Goal: Task Accomplishment & Management: Manage account settings

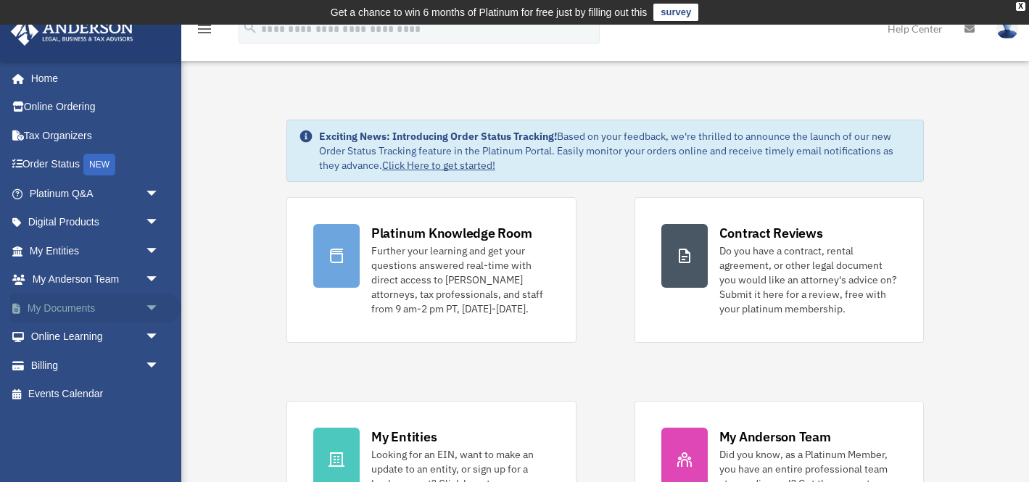
click at [150, 305] on span "arrow_drop_down" at bounding box center [159, 309] width 29 height 30
click at [92, 341] on link "Box" at bounding box center [100, 337] width 161 height 29
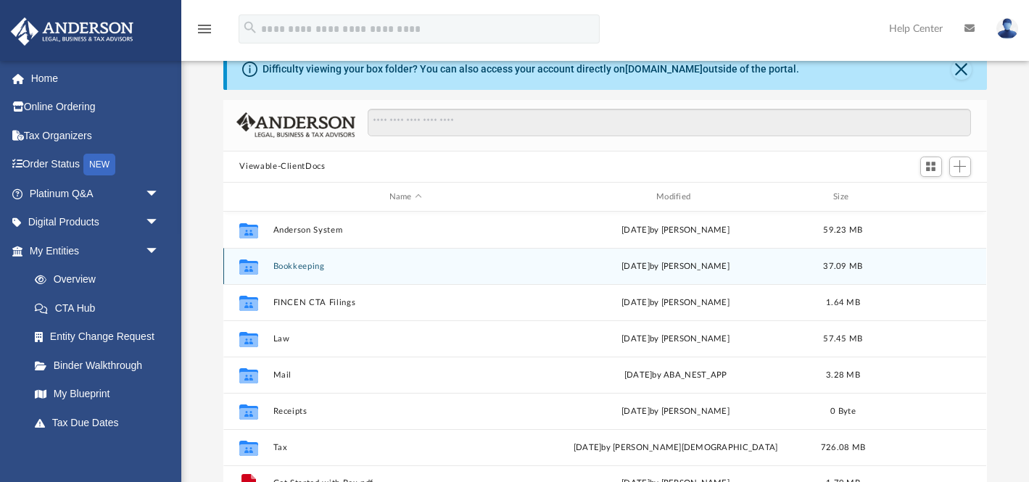
scroll to position [63, 0]
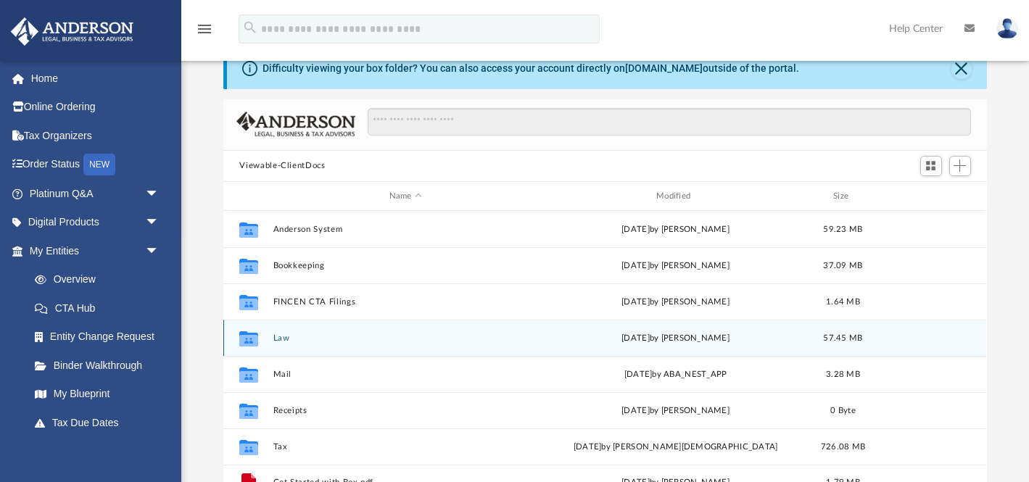
click at [272, 347] on div "Collaborated Folder Law [DATE] by [PERSON_NAME] 57.45 MB" at bounding box center [604, 338] width 763 height 36
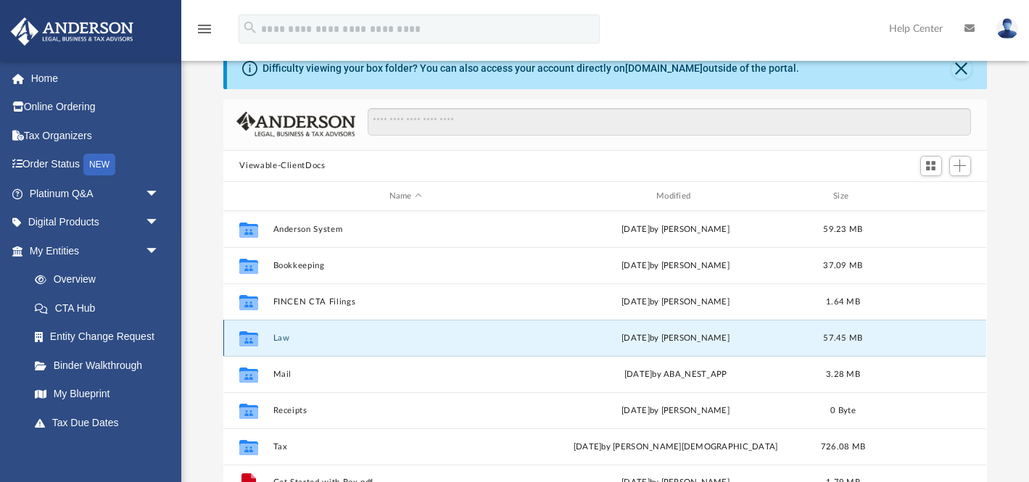
click at [280, 340] on button "Law" at bounding box center [405, 338] width 264 height 9
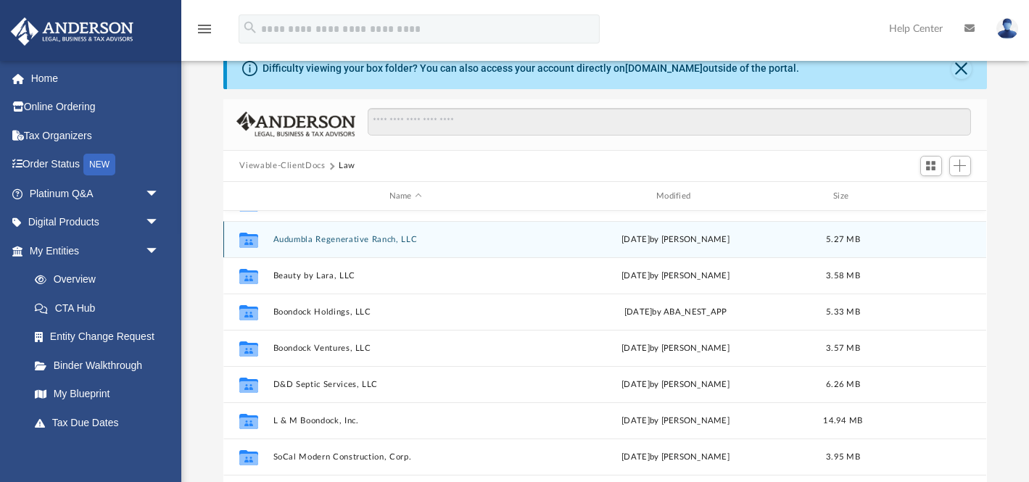
scroll to position [62, 0]
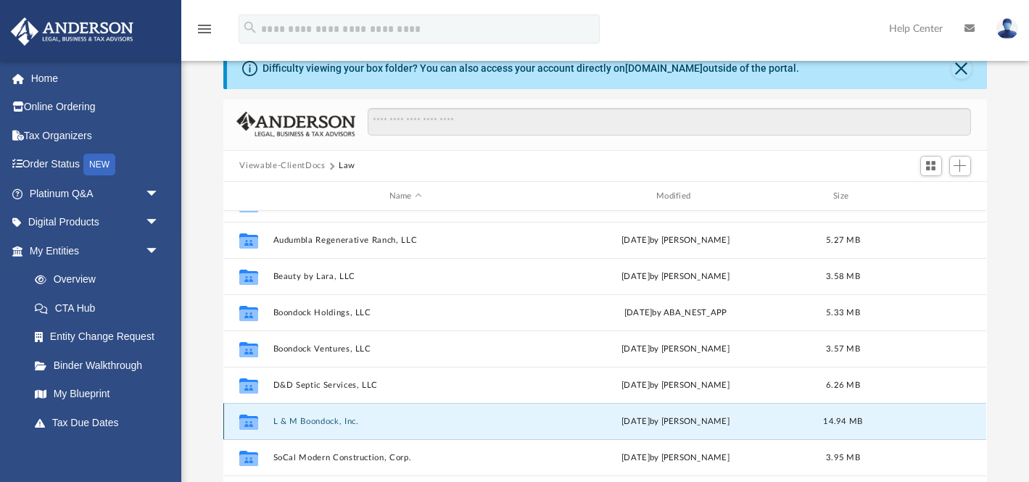
click at [332, 421] on button "L & M Boondock, Inc." at bounding box center [405, 421] width 264 height 9
click at [330, 419] on button "L & M Boondock, Inc." at bounding box center [405, 421] width 264 height 9
click at [282, 427] on div "Collaborated Folder L & M Boondock, Inc. [DATE] by [PERSON_NAME] 14.94 MB" at bounding box center [604, 421] width 763 height 36
click at [286, 423] on button "L & M Boondock, Inc." at bounding box center [405, 421] width 264 height 9
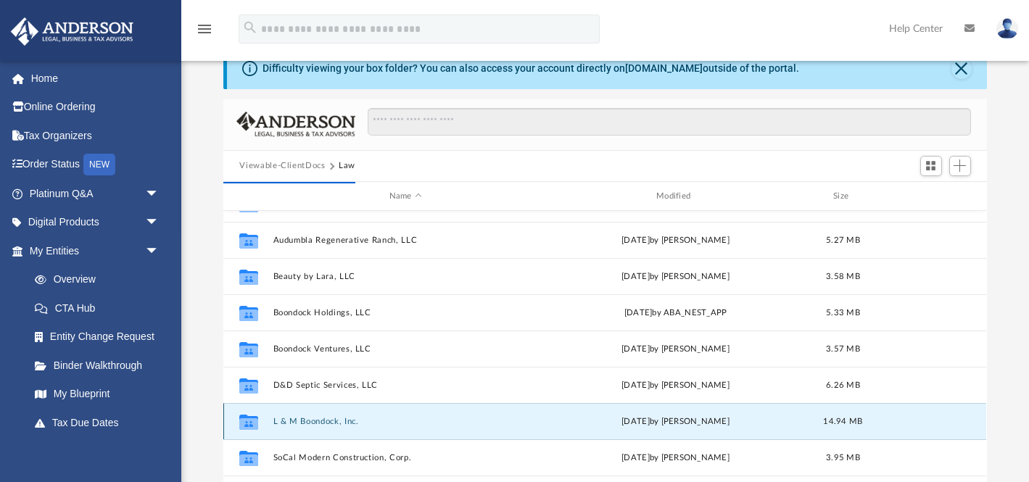
click at [286, 423] on button "L & M Boondock, Inc." at bounding box center [405, 421] width 264 height 9
click at [320, 421] on button "L & M Boondock, Inc." at bounding box center [405, 421] width 264 height 9
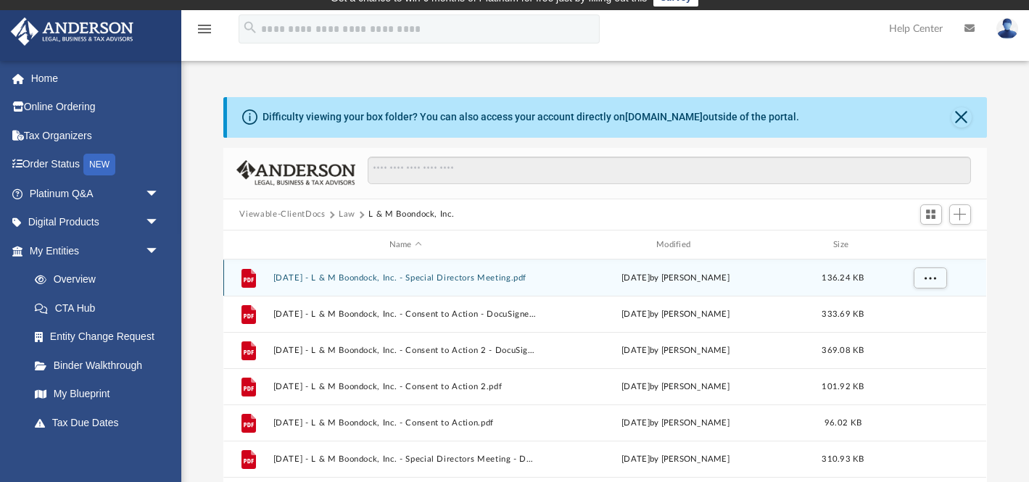
scroll to position [0, 0]
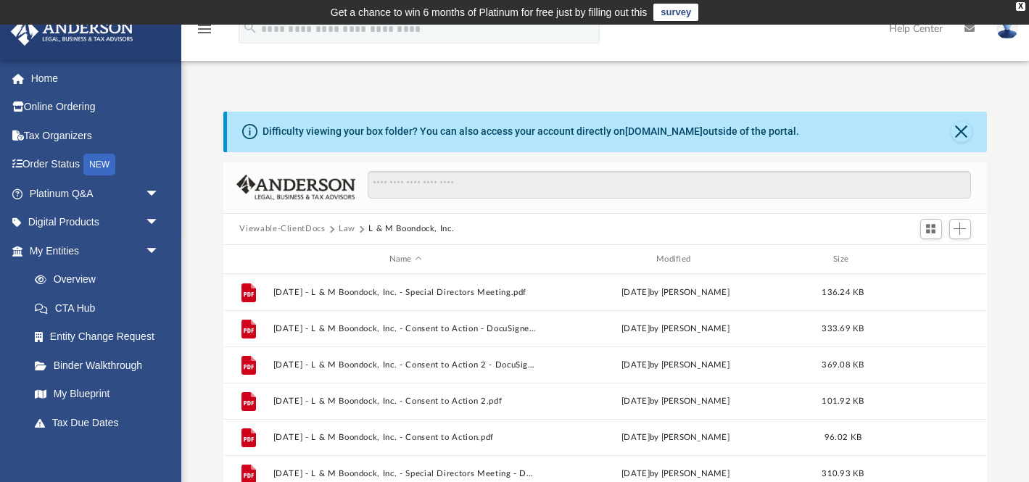
click at [307, 228] on button "Viewable-ClientDocs" at bounding box center [282, 229] width 86 height 13
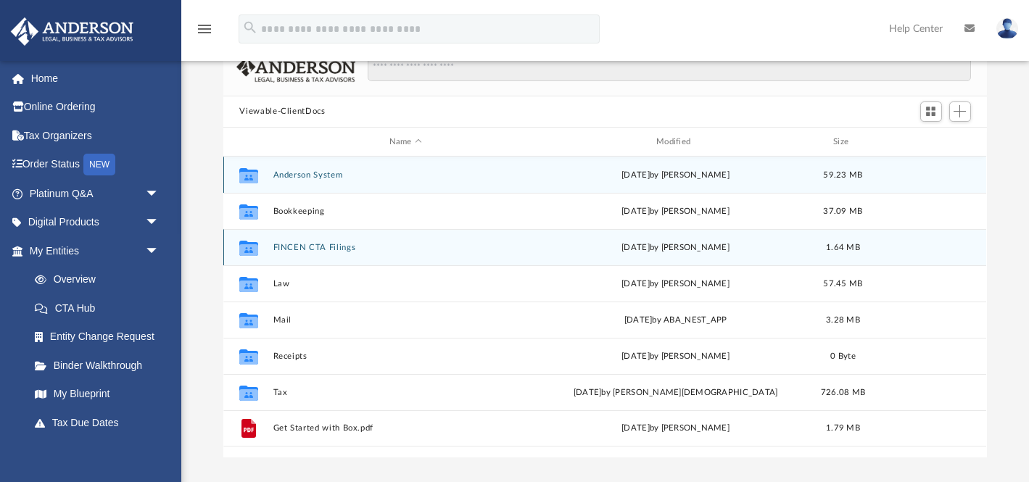
scroll to position [123, 0]
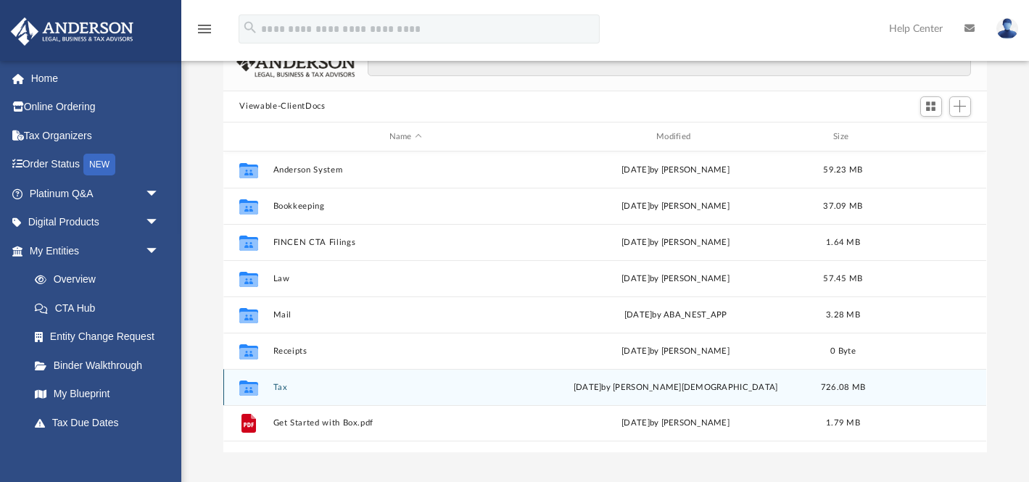
click at [277, 388] on button "Tax" at bounding box center [405, 387] width 264 height 9
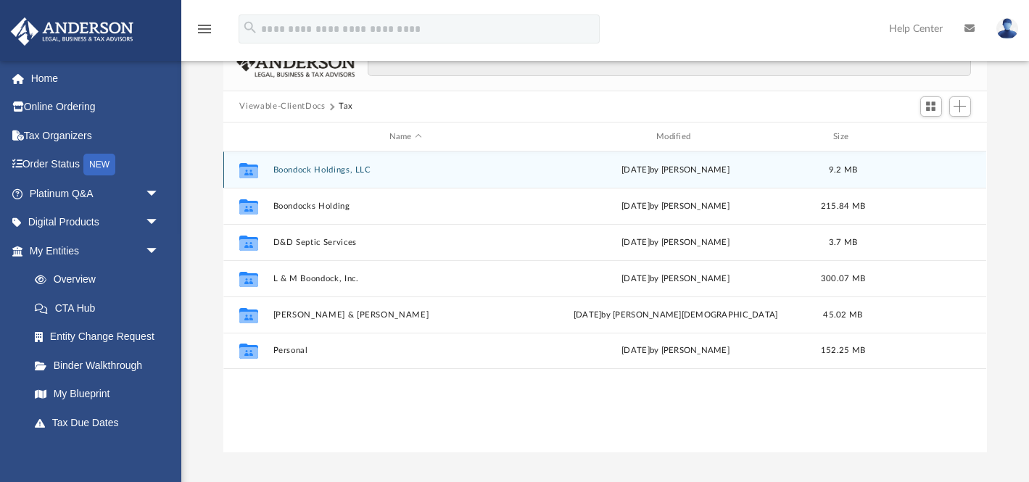
click at [252, 171] on icon "grid" at bounding box center [248, 173] width 19 height 12
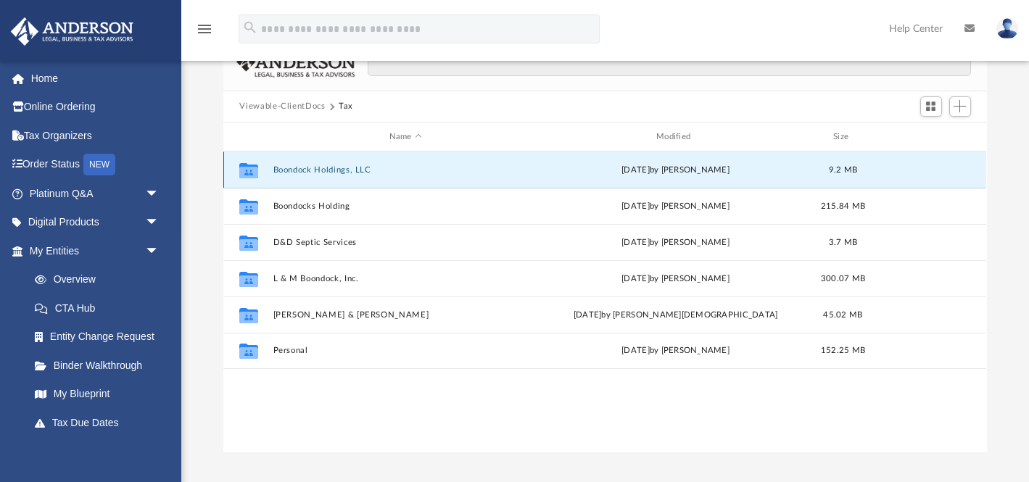
click at [252, 171] on icon "grid" at bounding box center [248, 173] width 19 height 12
click at [521, 163] on div "Collaborated Folder Boondock Holdings, LLC [DATE] by [PERSON_NAME] 9.2 MB" at bounding box center [604, 170] width 763 height 36
click at [355, 165] on button "Boondock Holdings, LLC" at bounding box center [405, 169] width 264 height 9
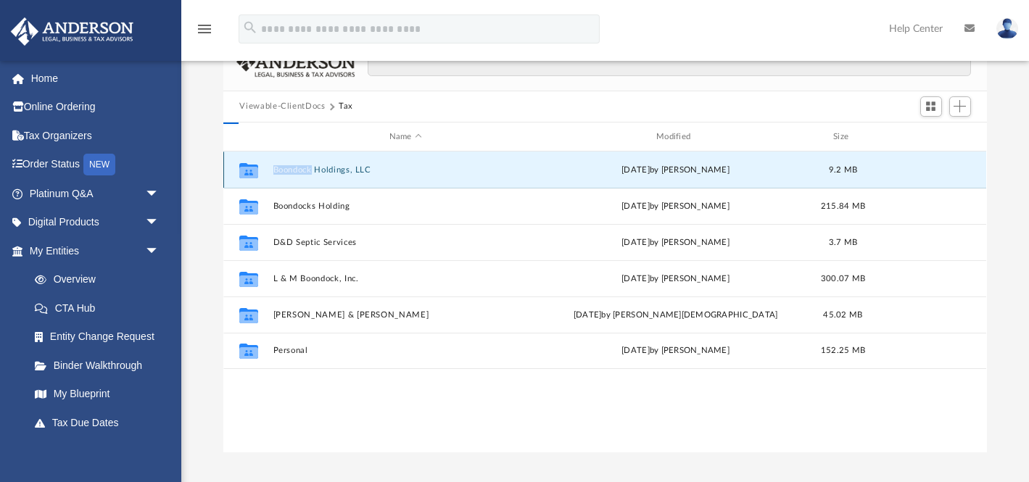
click at [355, 165] on button "Boondock Holdings, LLC" at bounding box center [405, 169] width 264 height 9
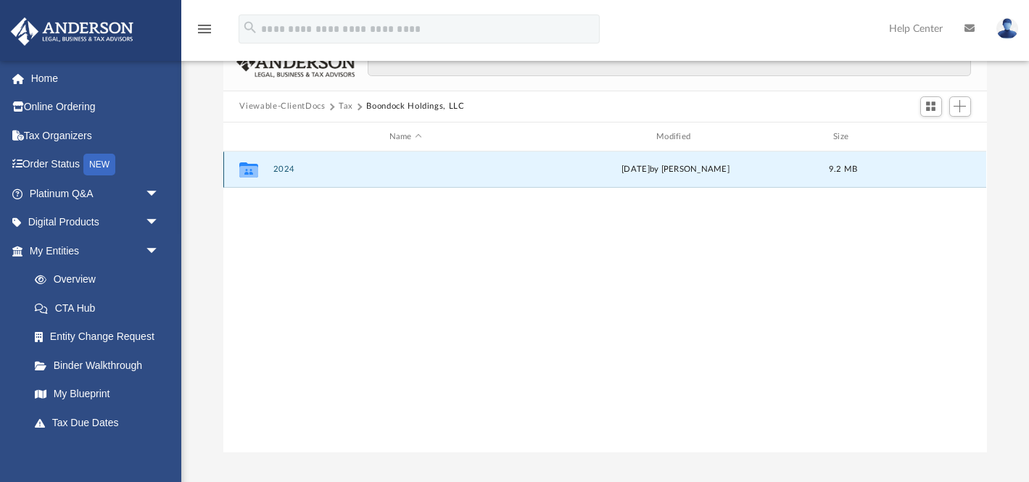
click at [281, 170] on button "2024" at bounding box center [405, 169] width 264 height 9
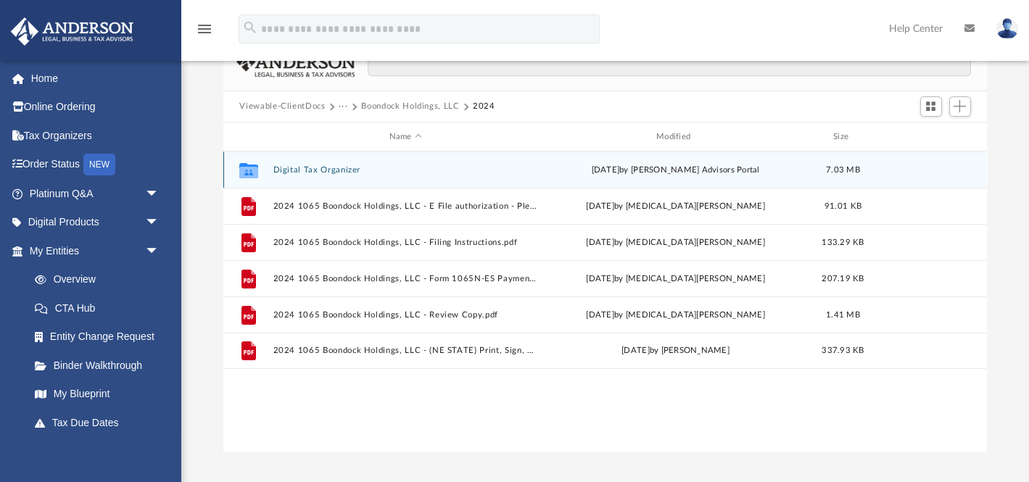
click at [362, 175] on div "Collaborated Folder Digital Tax Organizer Fri Mar 7 2025 by Anderson Advisors P…" at bounding box center [604, 170] width 763 height 36
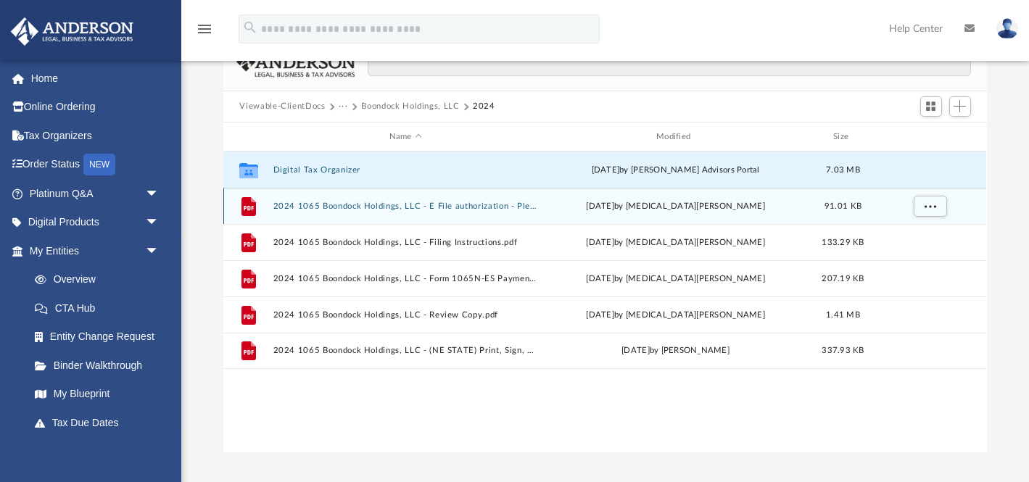
click at [477, 204] on button "2024 1065 Boondock Holdings, LLC - E File authorization - Please sign.pdf" at bounding box center [405, 206] width 264 height 9
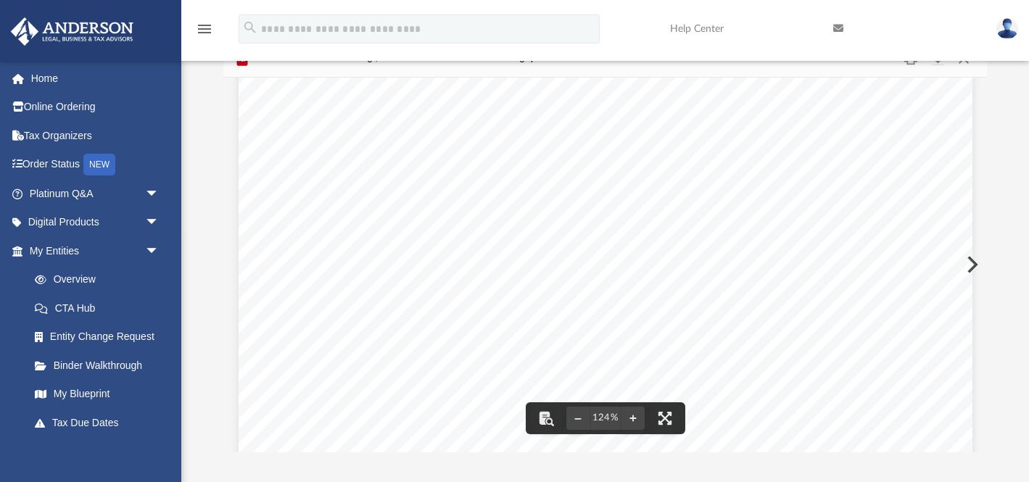
scroll to position [117, 0]
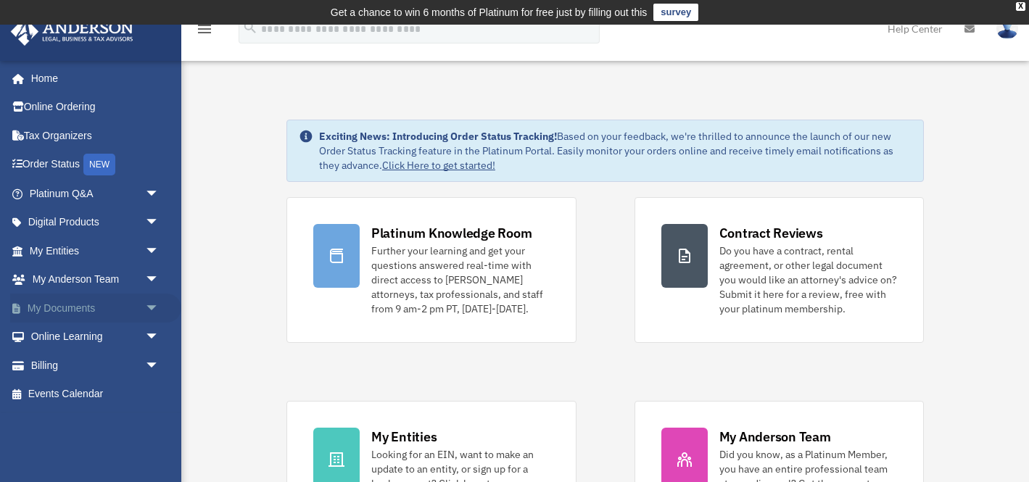
click at [67, 302] on link "My Documents arrow_drop_down" at bounding box center [95, 308] width 171 height 29
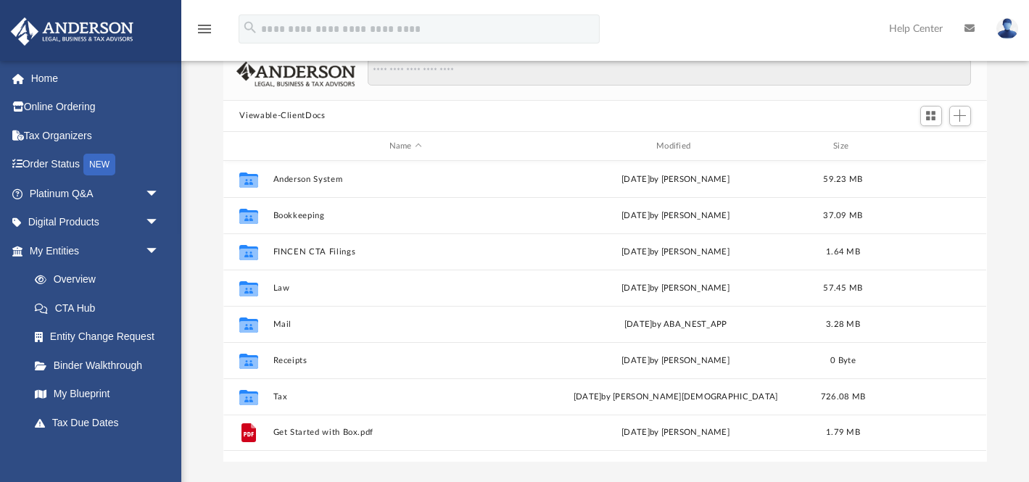
scroll to position [128, 0]
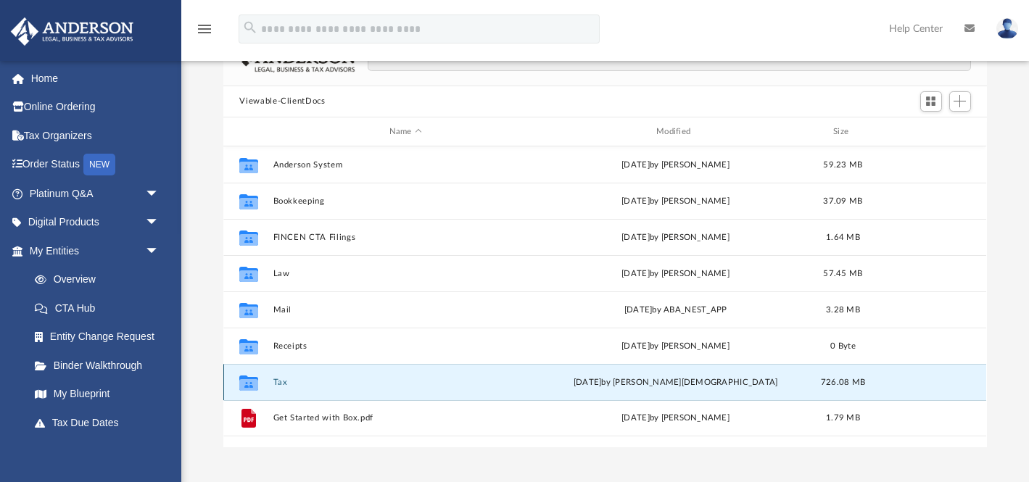
click at [334, 384] on button "Tax" at bounding box center [405, 382] width 264 height 9
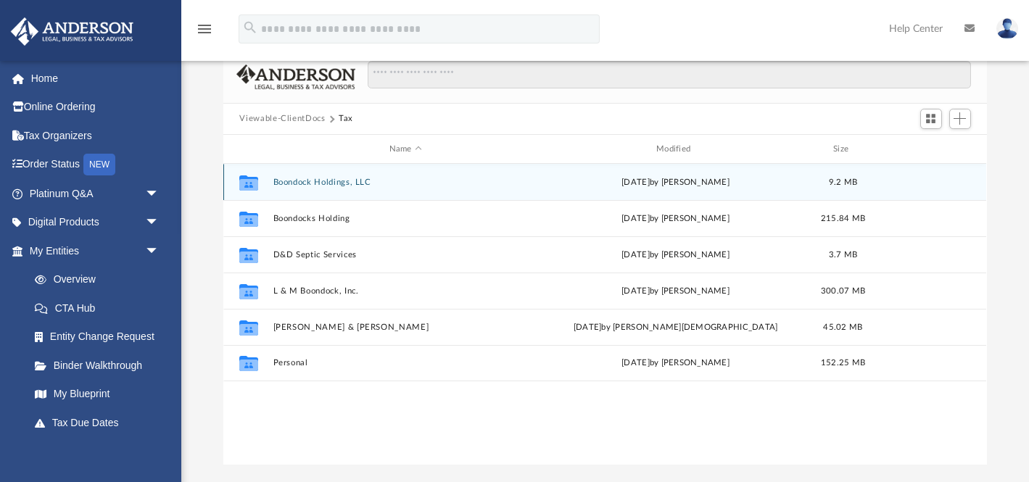
scroll to position [112, 0]
click at [550, 189] on div "Collaborated Folder Boondock Holdings, LLC [DATE] by [PERSON_NAME] 9.2 MB" at bounding box center [604, 180] width 763 height 36
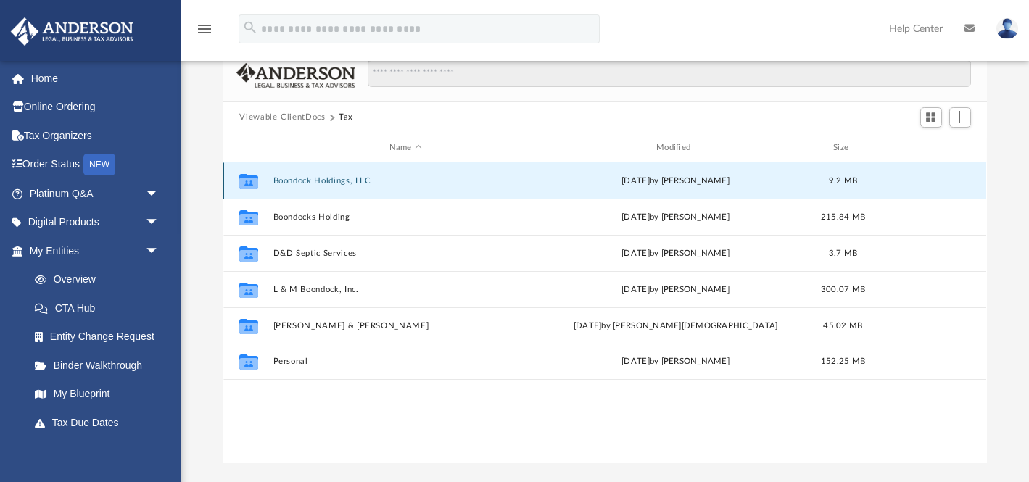
click at [514, 184] on button "Boondock Holdings, LLC" at bounding box center [405, 180] width 264 height 9
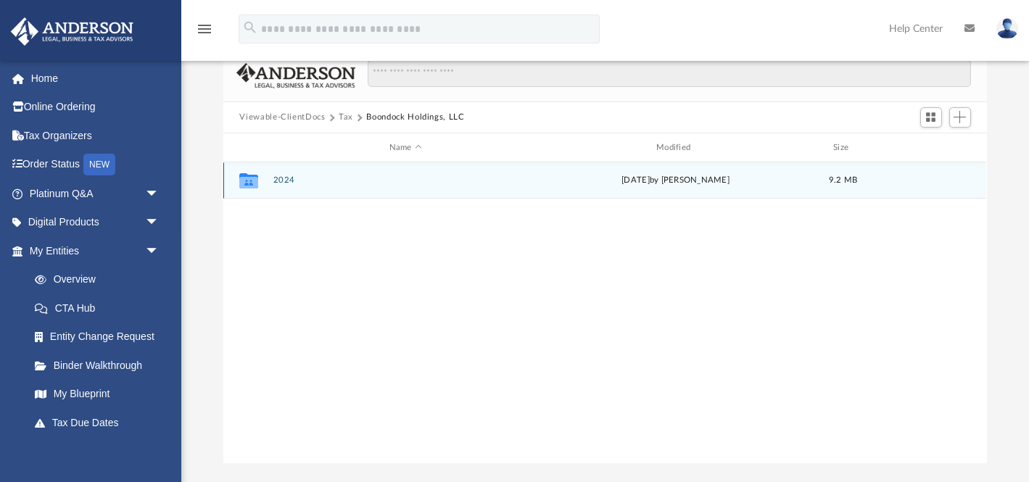
click at [514, 184] on button "2024" at bounding box center [405, 180] width 264 height 9
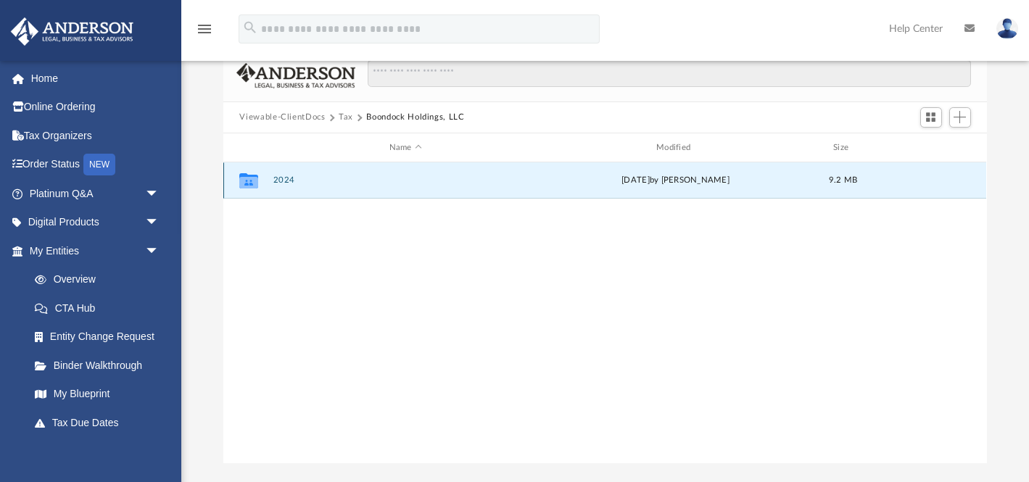
click at [514, 184] on button "2024" at bounding box center [405, 180] width 264 height 9
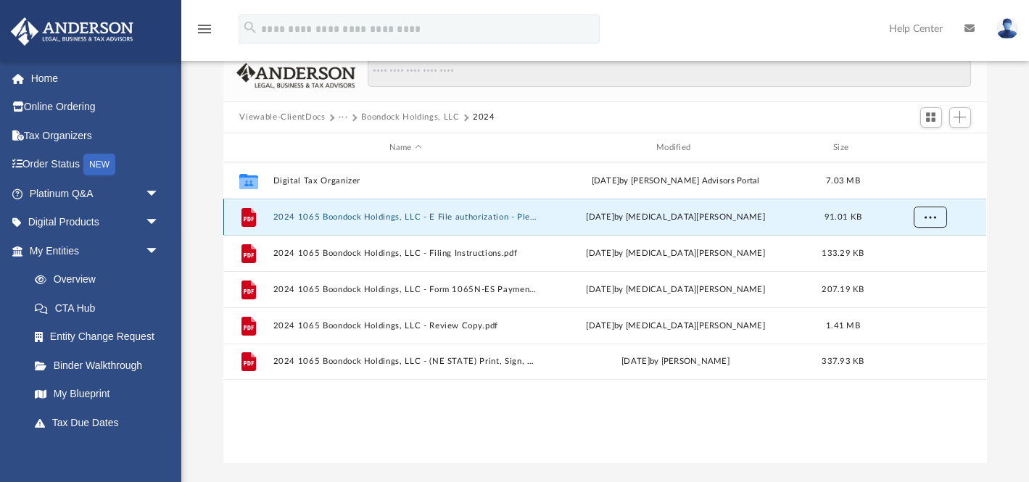
click at [923, 215] on button "More options" at bounding box center [930, 218] width 33 height 22
click at [871, 215] on div "91.01 KB" at bounding box center [843, 217] width 58 height 13
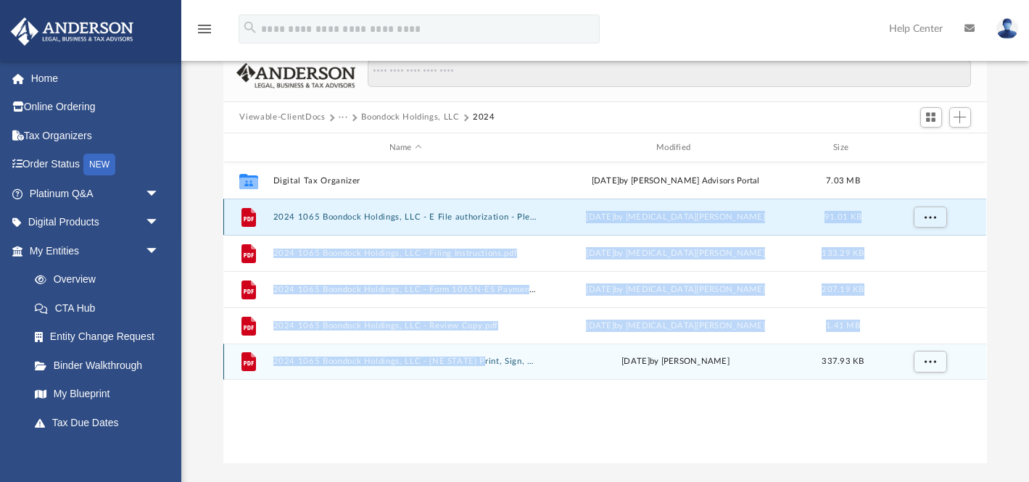
drag, startPoint x: 459, startPoint y: 232, endPoint x: 483, endPoint y: 365, distance: 135.5
click at [483, 365] on div "Collaborated Folder Digital Tax Organizer [DATE] by [PERSON_NAME] Advisors Port…" at bounding box center [604, 271] width 763 height 218
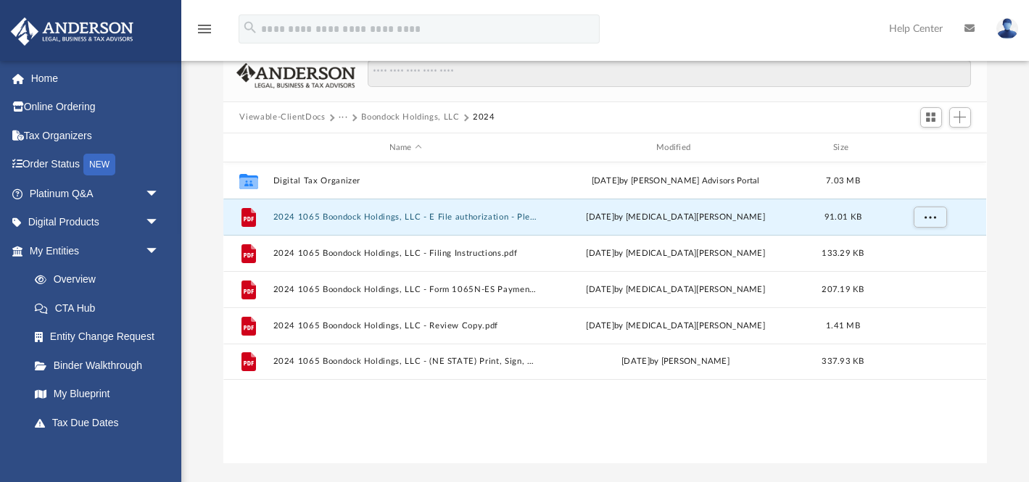
click at [480, 397] on div "Collaborated Folder Digital Tax Organizer [DATE] by [PERSON_NAME] Advisors Port…" at bounding box center [604, 312] width 763 height 300
click at [932, 123] on span "Switch to Grid View" at bounding box center [930, 117] width 12 height 12
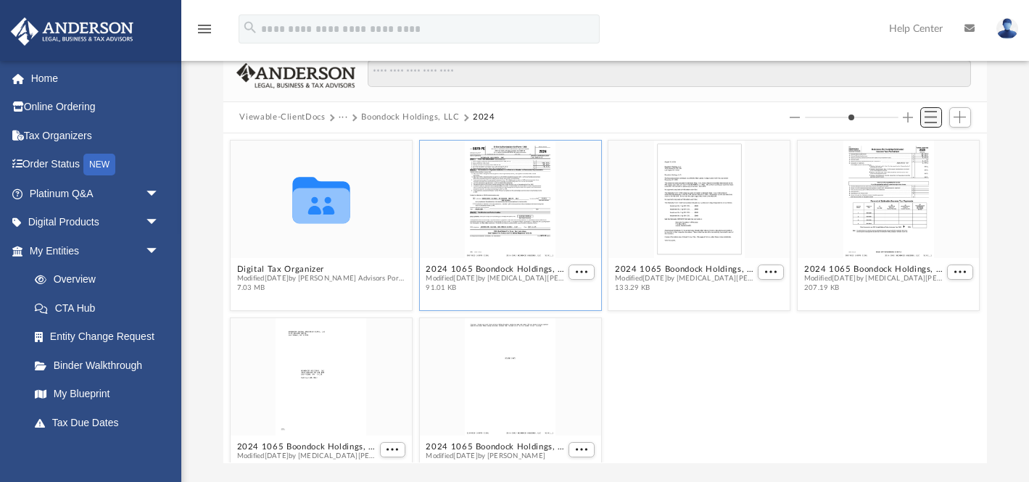
scroll to position [330, 763]
click at [531, 219] on div "grid" at bounding box center [510, 200] width 181 height 118
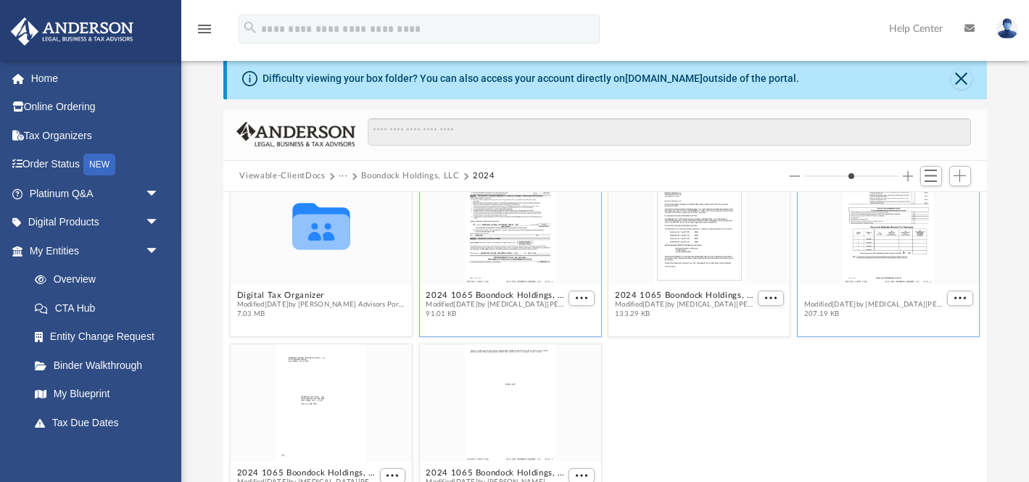
scroll to position [59, 0]
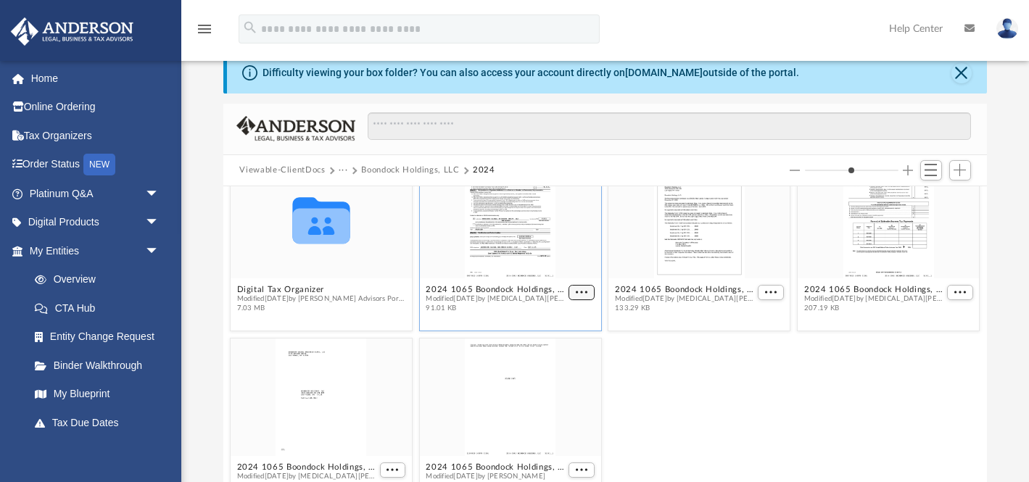
click at [578, 287] on button "More options" at bounding box center [582, 292] width 26 height 15
click at [771, 290] on span "More options" at bounding box center [771, 292] width 12 height 7
click at [554, 260] on div "grid" at bounding box center [510, 220] width 181 height 118
